Goal: Transaction & Acquisition: Subscribe to service/newsletter

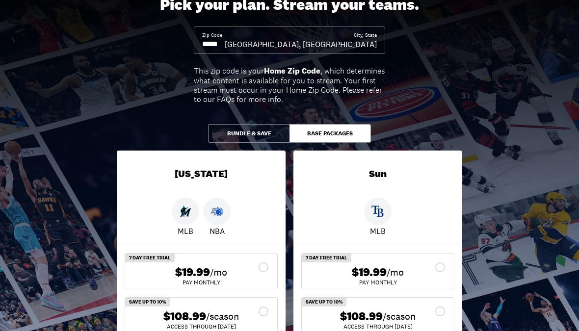
scroll to position [45, 0]
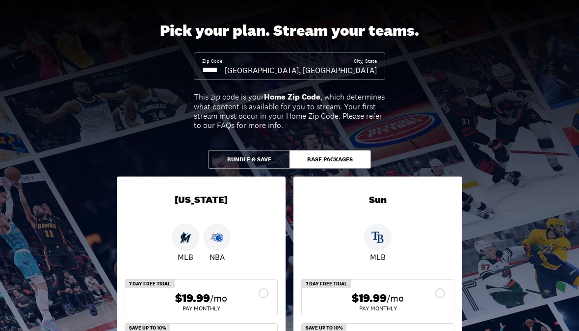
click at [225, 71] on input at bounding box center [213, 70] width 23 height 11
click at [225, 75] on input at bounding box center [213, 70] width 23 height 11
click at [225, 69] on input at bounding box center [213, 70] width 23 height 11
type input "*****"
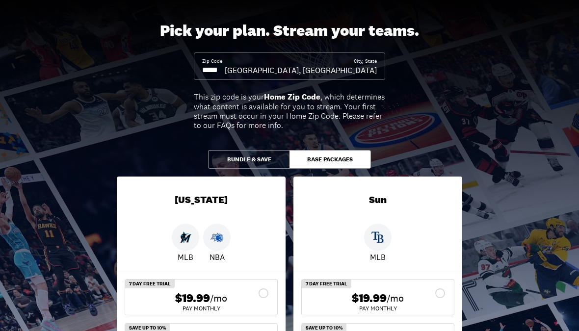
click at [260, 159] on button "Bundle & Save" at bounding box center [248, 159] width 81 height 19
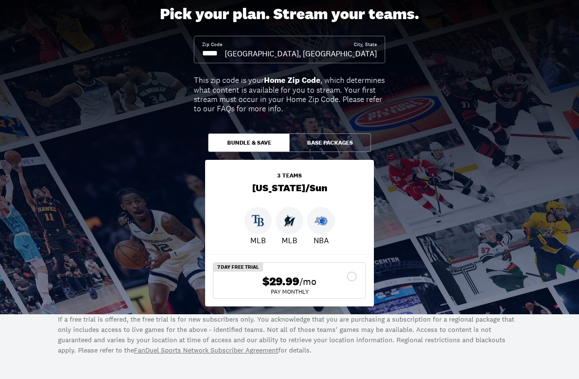
scroll to position [62, 0]
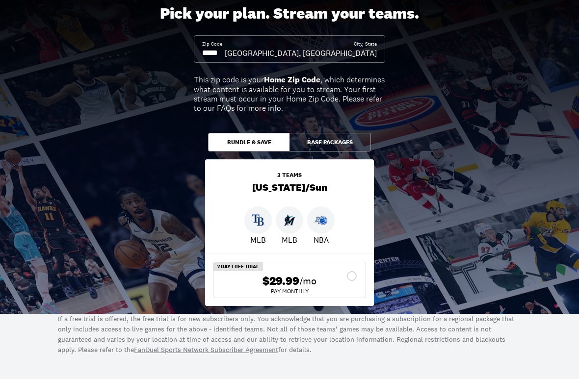
click at [344, 143] on button "Base Packages" at bounding box center [330, 142] width 81 height 19
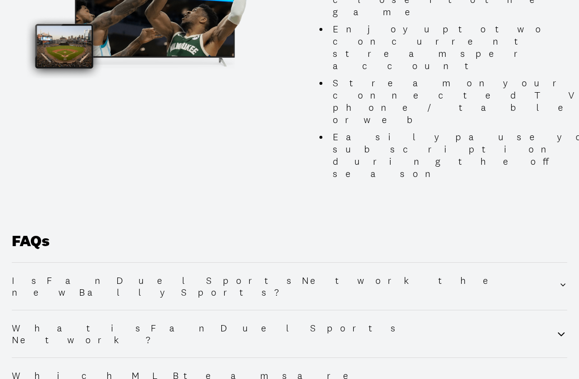
scroll to position [1248, 0]
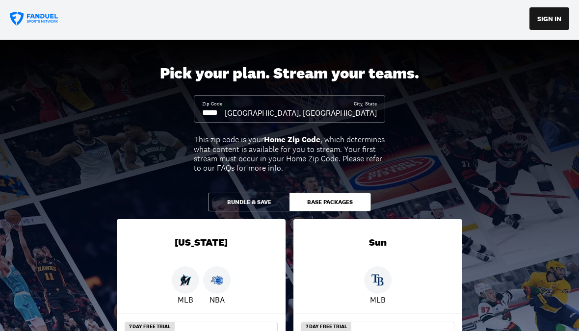
scroll to position [0, 0]
